Goal: Information Seeking & Learning: Understand process/instructions

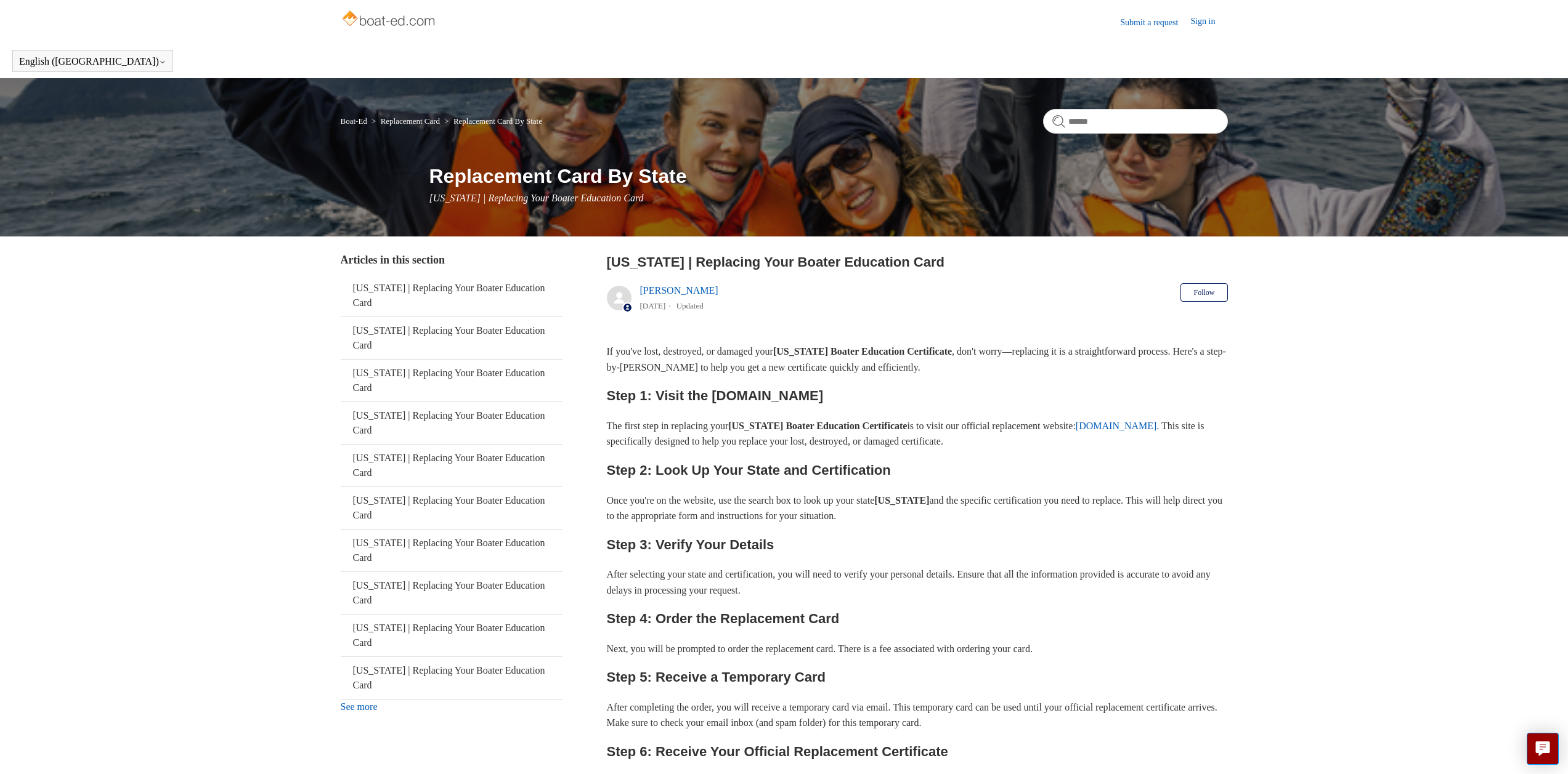
scroll to position [119, 0]
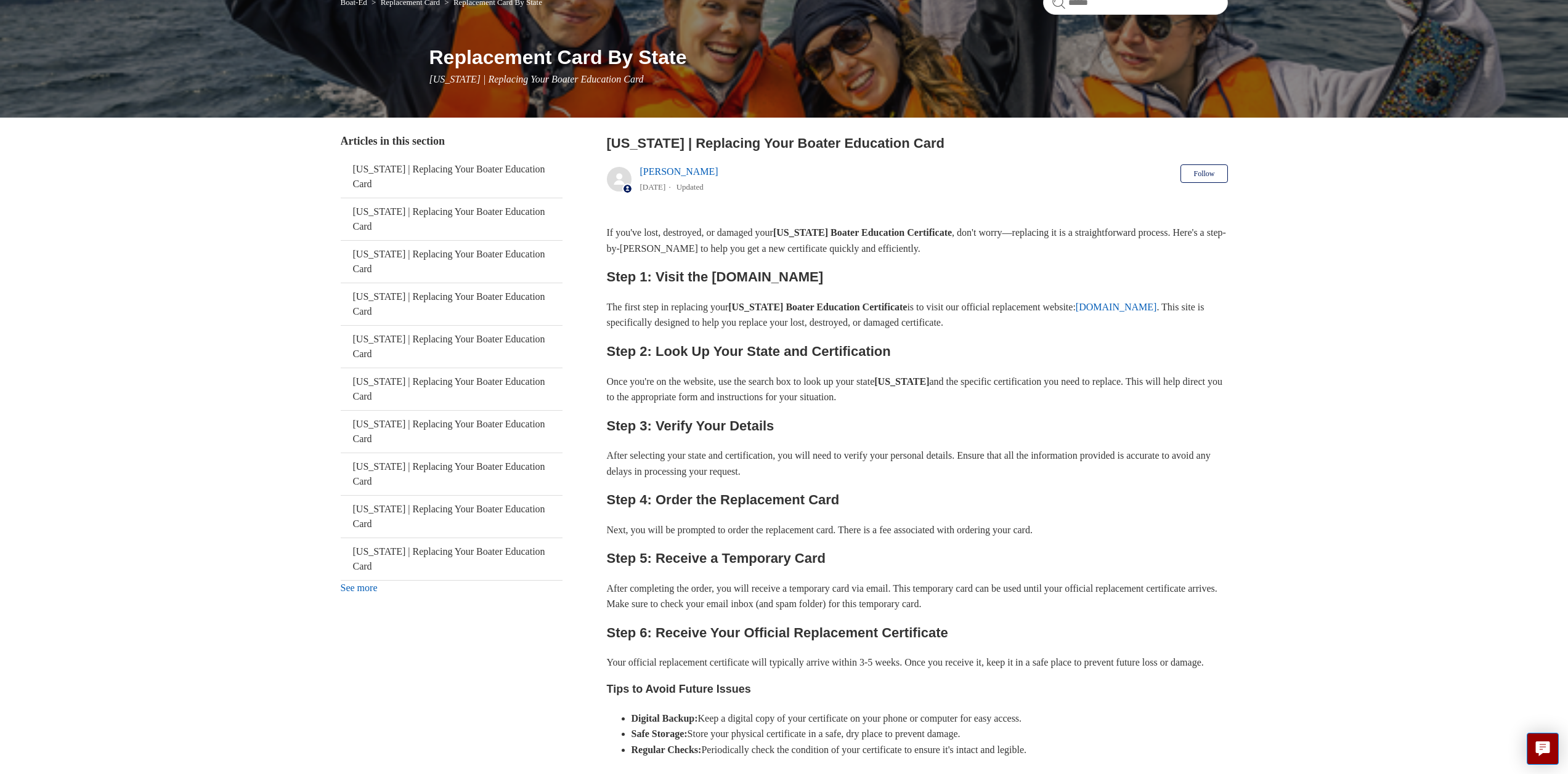
drag, startPoint x: 623, startPoint y: 589, endPoint x: 944, endPoint y: 597, distance: 321.1
click at [944, 596] on p "After completing the order, you will receive a temporary card via email. This t…" at bounding box center [916, 596] width 621 height 31
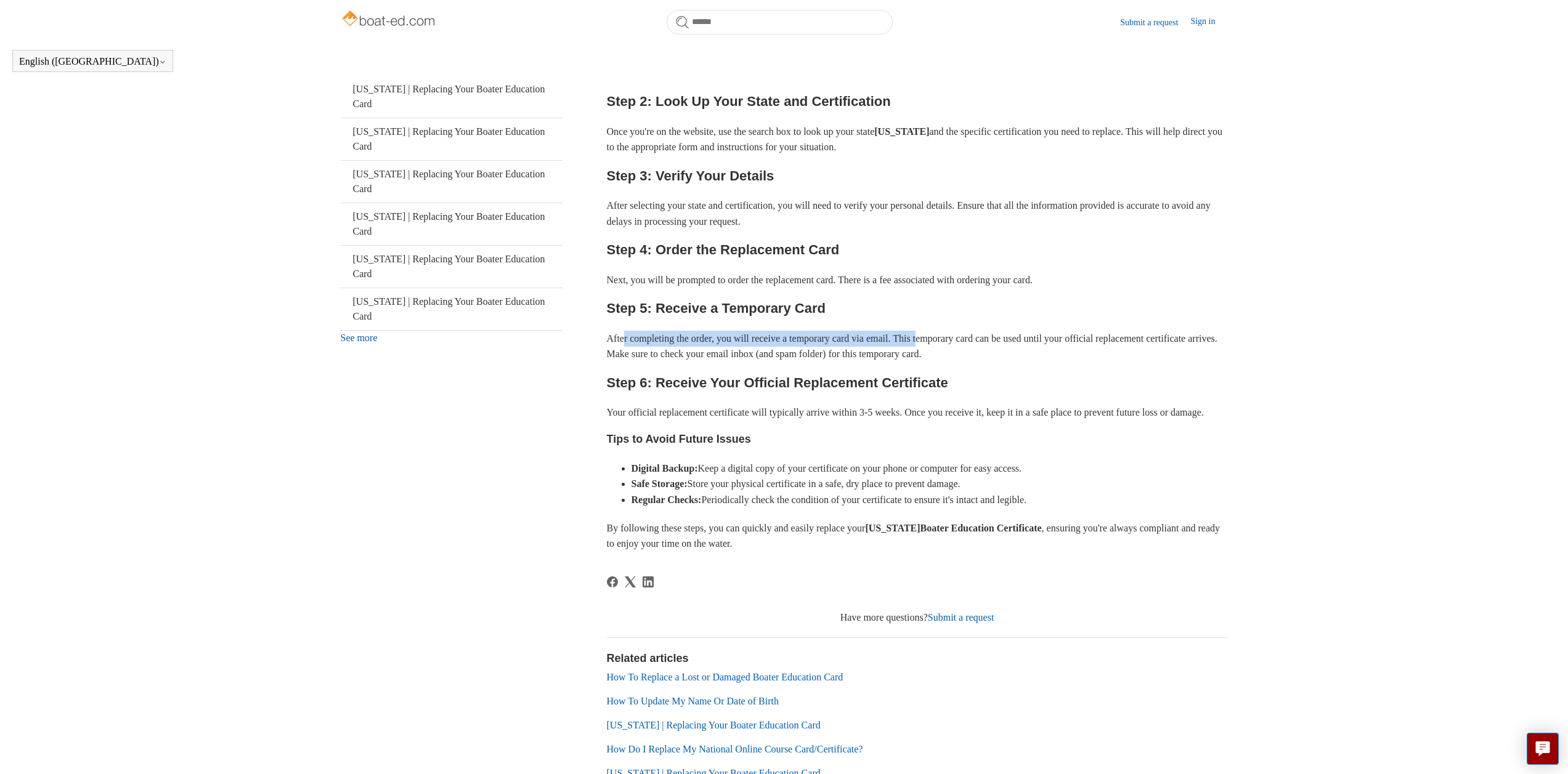
scroll to position [383, 0]
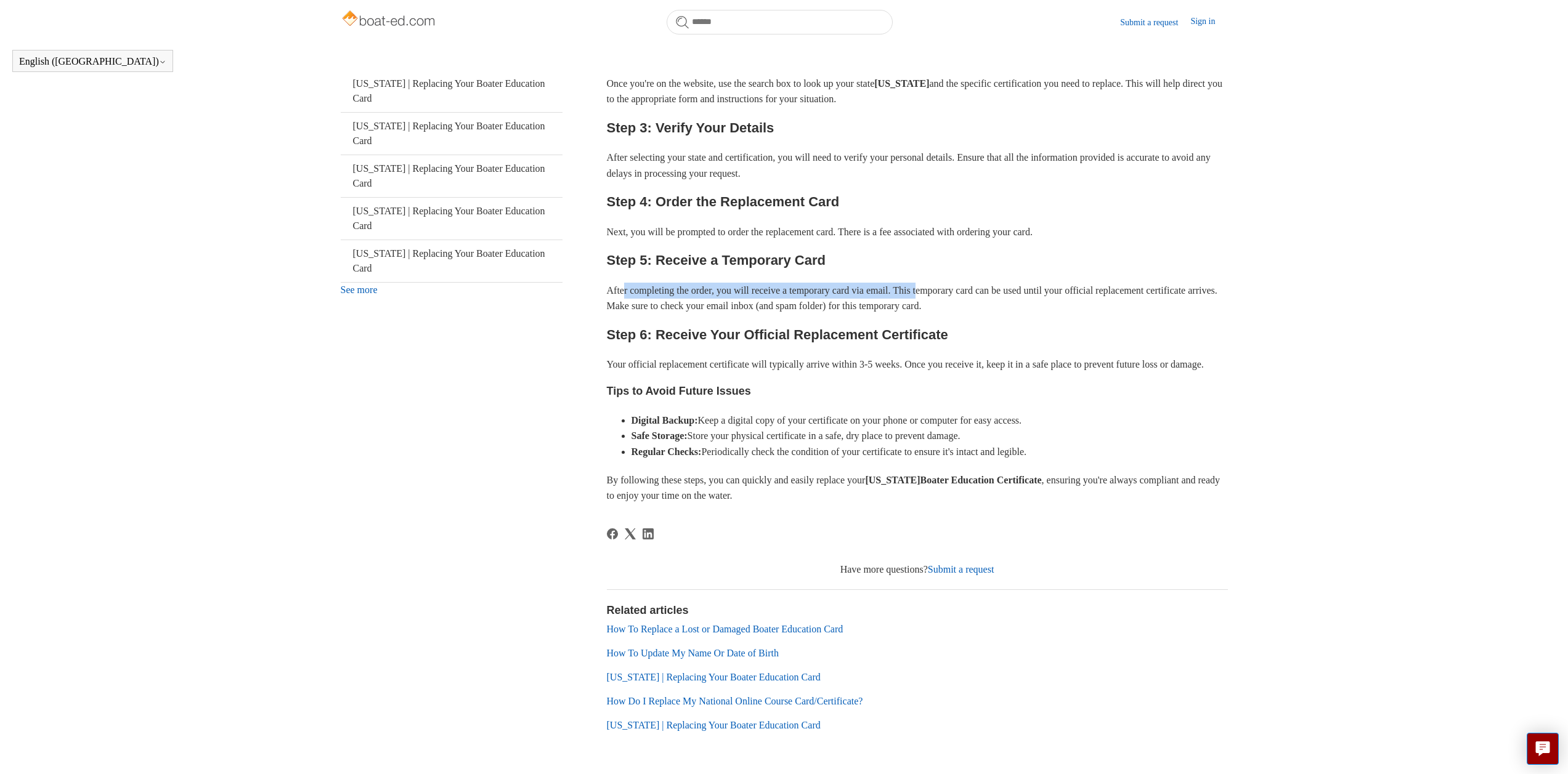
click at [815, 701] on link "How Do I Replace My National Online Course Card/Certificate?" at bounding box center [734, 701] width 256 height 11
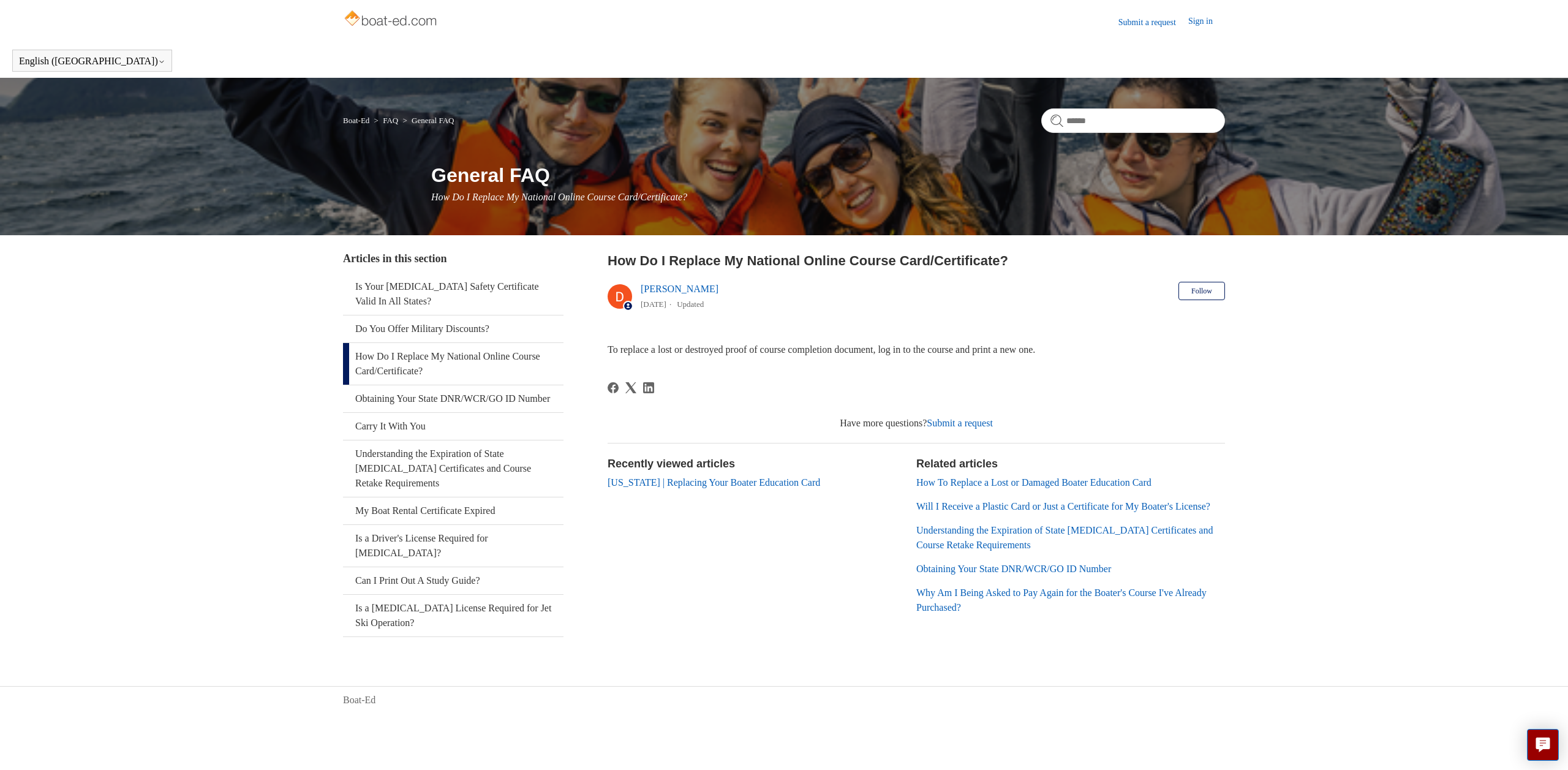
click at [1198, 23] on link "Sign in" at bounding box center [1206, 21] width 37 height 14
